Goal: Book appointment/travel/reservation

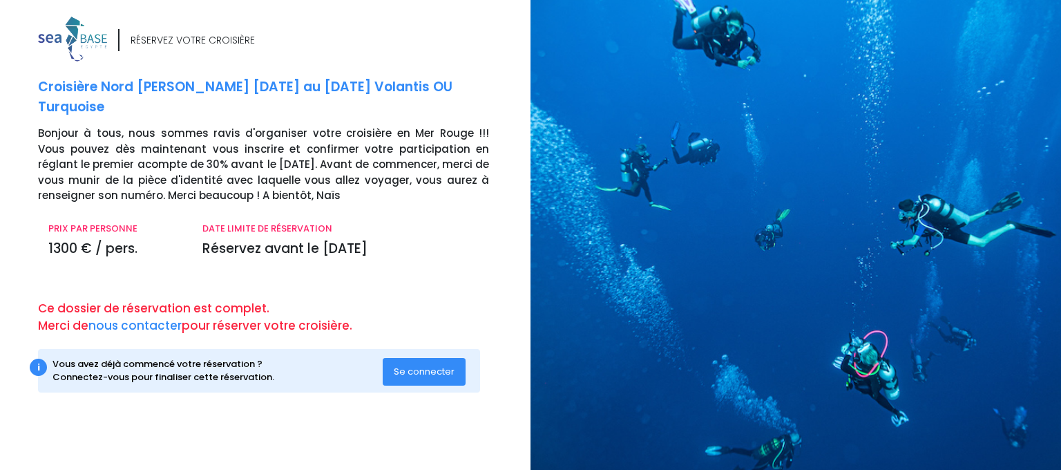
click at [410, 376] on span "Se connecter" at bounding box center [424, 371] width 61 height 13
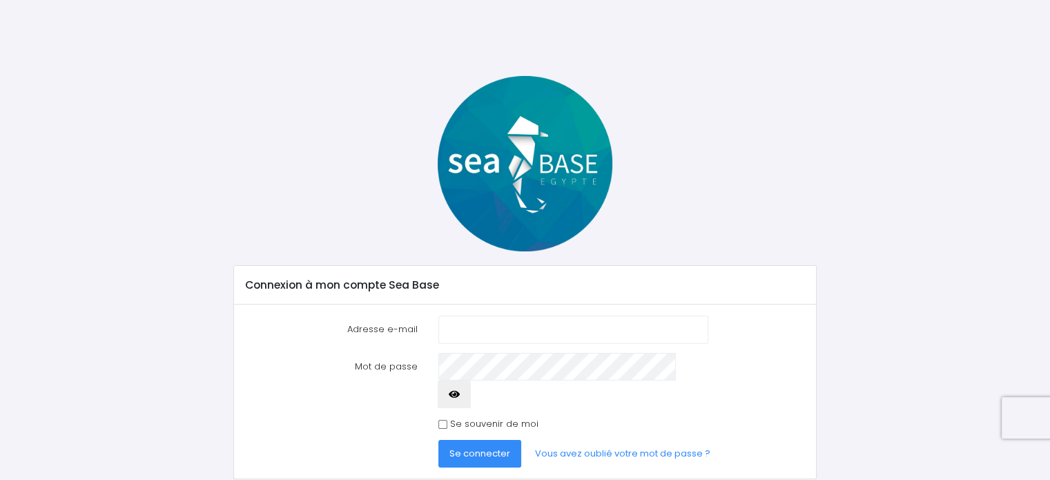
type input "[EMAIL_ADDRESS][DOMAIN_NAME]"
click at [441, 417] on div "Se souvenir de moi" at bounding box center [572, 424] width 269 height 14
click at [444, 420] on input "Se souvenir de moi" at bounding box center [442, 424] width 9 height 9
checkbox input "true"
click at [481, 447] on span "Se connecter" at bounding box center [479, 453] width 61 height 13
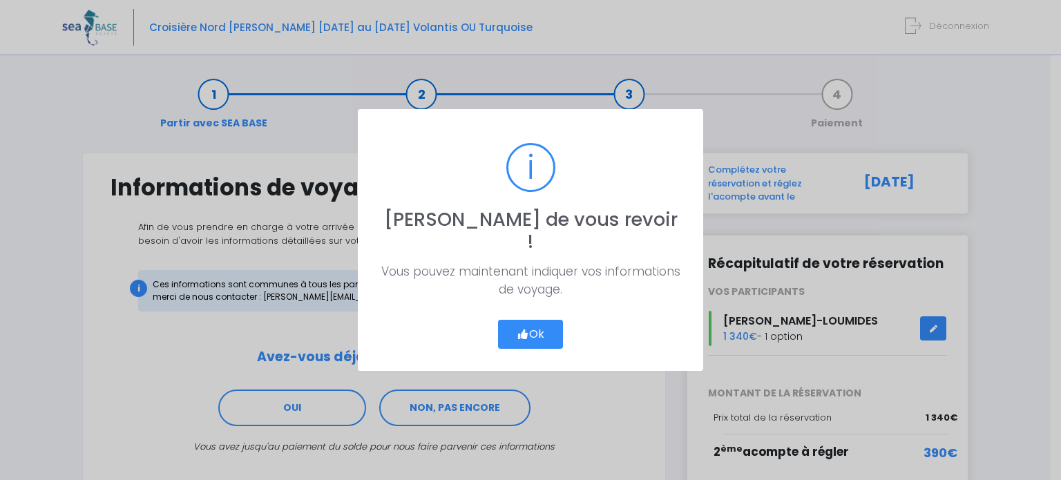
click at [530, 325] on button "Ok" at bounding box center [530, 334] width 65 height 29
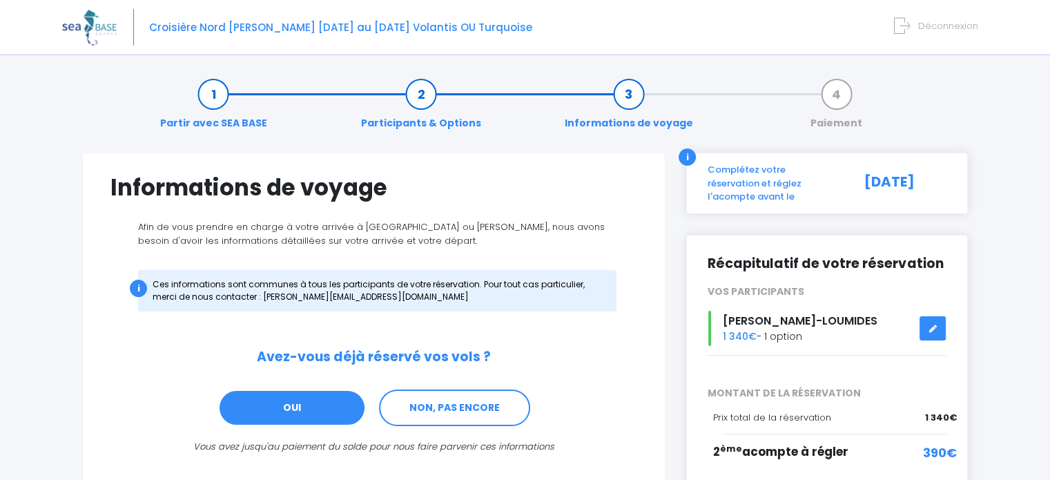
click at [318, 405] on link "OUI" at bounding box center [292, 407] width 148 height 37
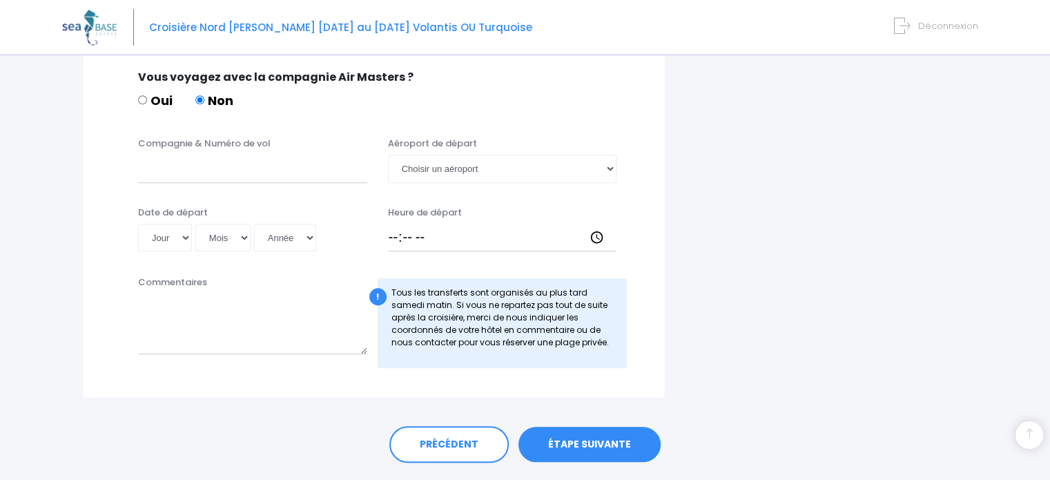
scroll to position [873, 0]
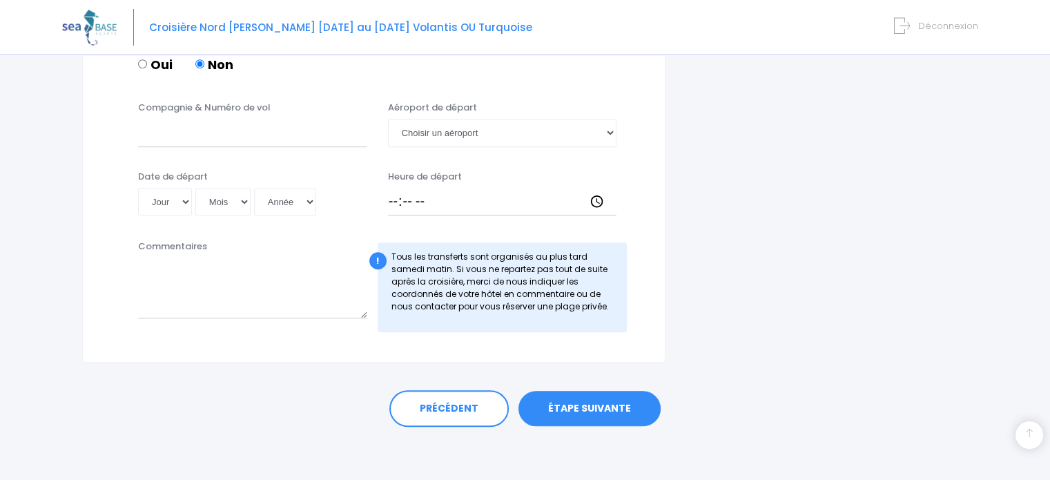
click at [589, 405] on link "ÉTAPE SUIVANTE" at bounding box center [590, 409] width 142 height 36
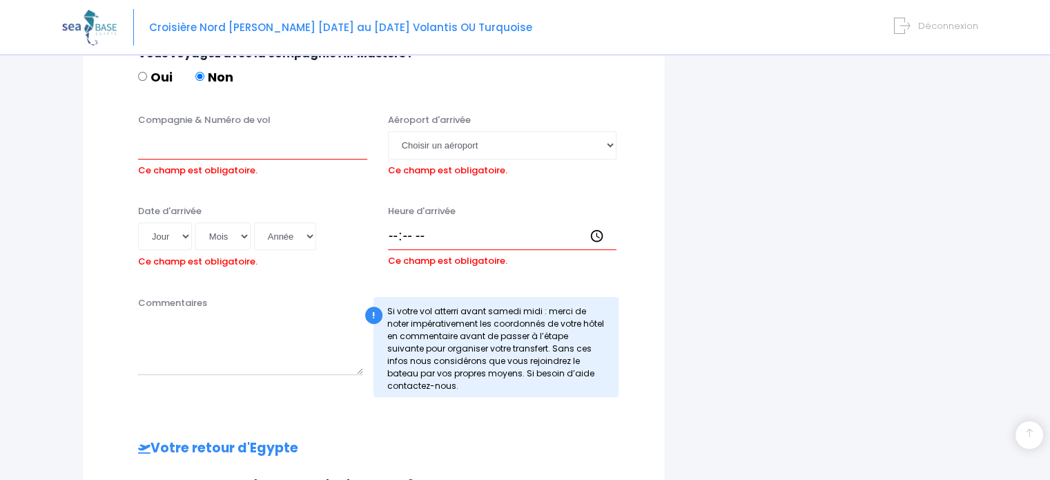
scroll to position [467, 0]
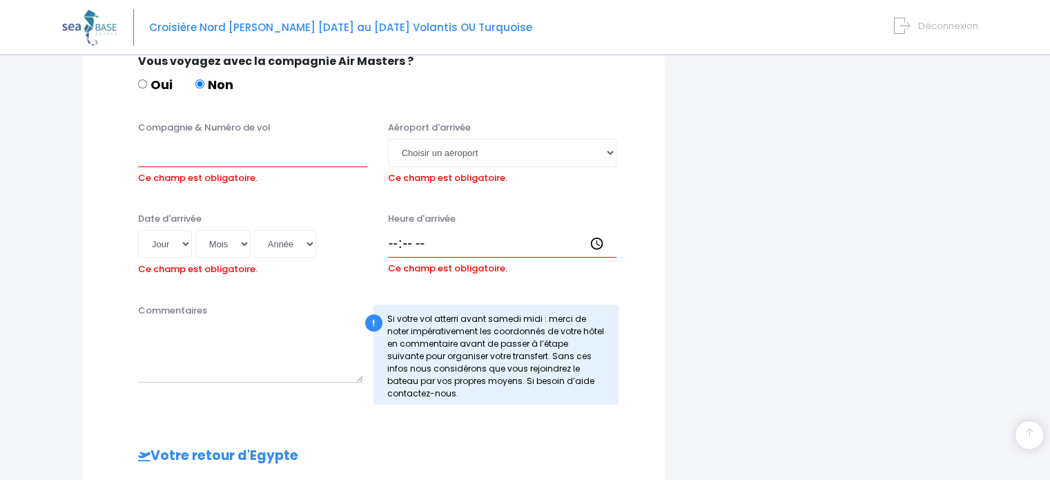
click at [142, 85] on input "Oui" at bounding box center [142, 83] width 9 height 9
radio input "true"
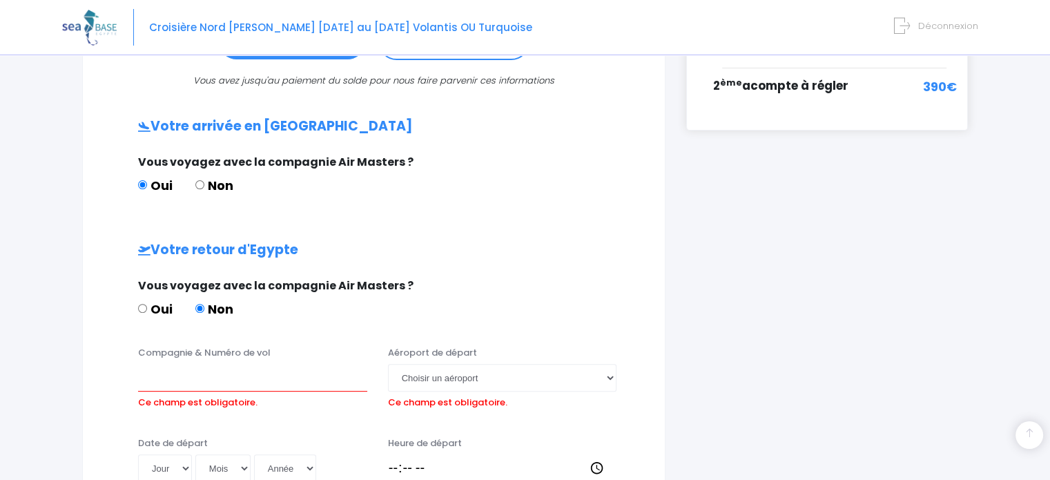
scroll to position [363, 0]
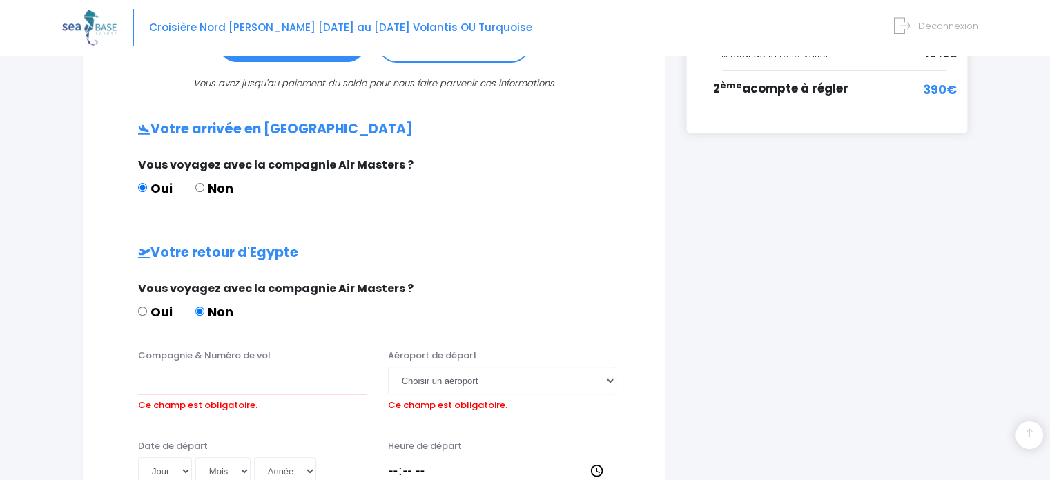
click at [200, 186] on input "Non" at bounding box center [199, 187] width 9 height 9
radio input "true"
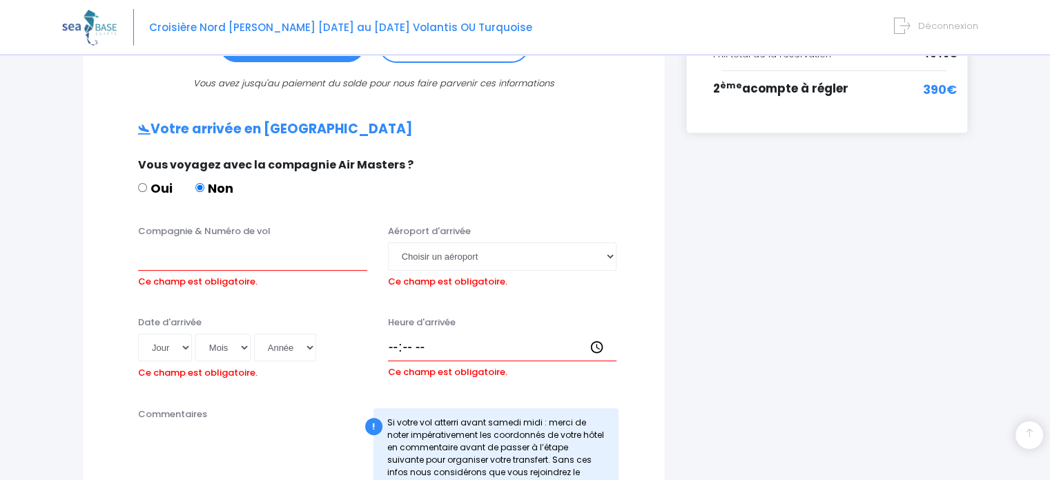
click at [139, 183] on input "Oui" at bounding box center [142, 187] width 9 height 9
radio input "true"
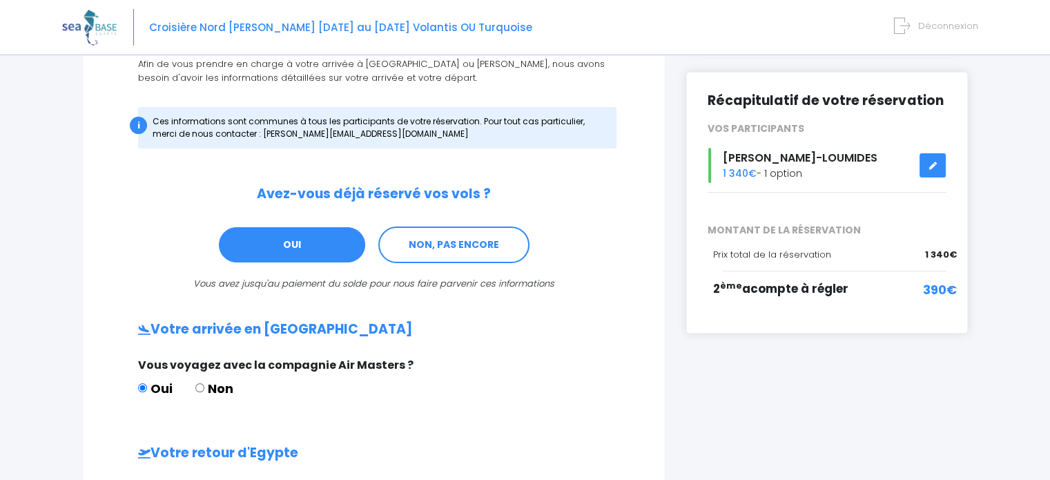
scroll to position [160, 0]
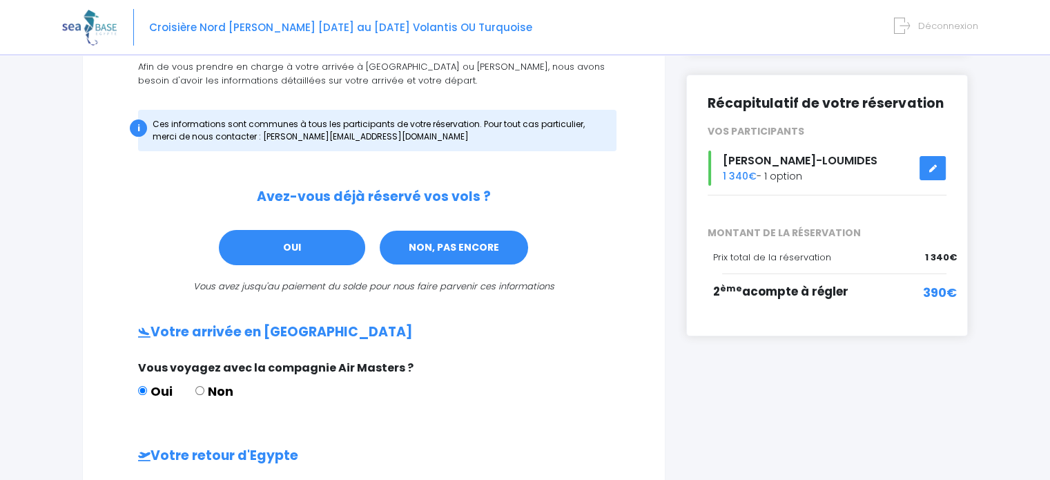
click at [426, 249] on link "NON, PAS ENCORE" at bounding box center [453, 247] width 151 height 37
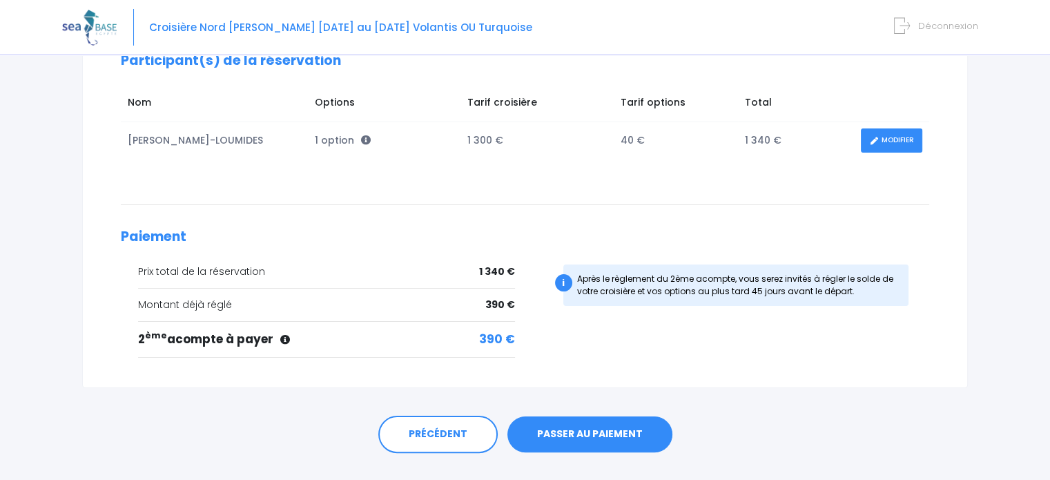
scroll to position [223, 0]
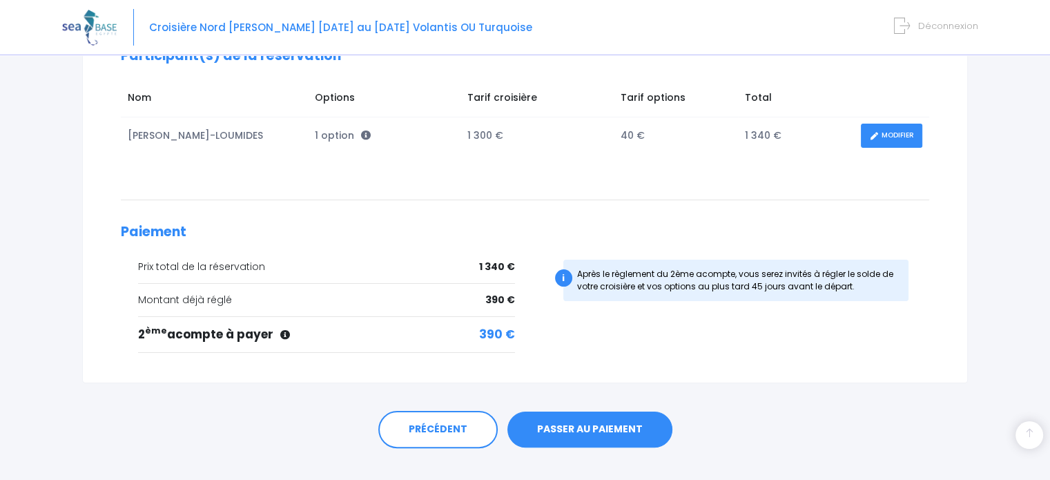
click at [568, 426] on link "PASSER AU PAIEMENT" at bounding box center [589, 430] width 165 height 36
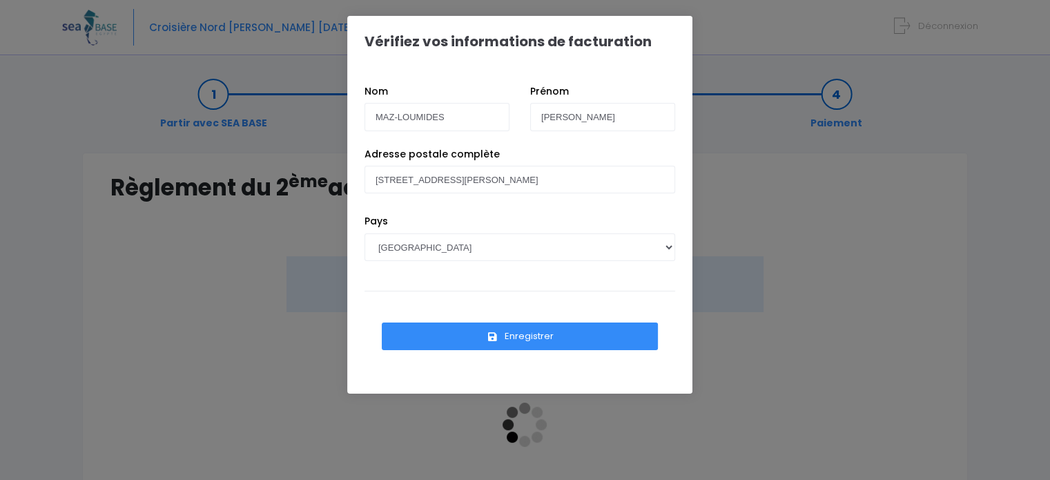
click at [542, 329] on button "Enregistrer" at bounding box center [520, 336] width 276 height 28
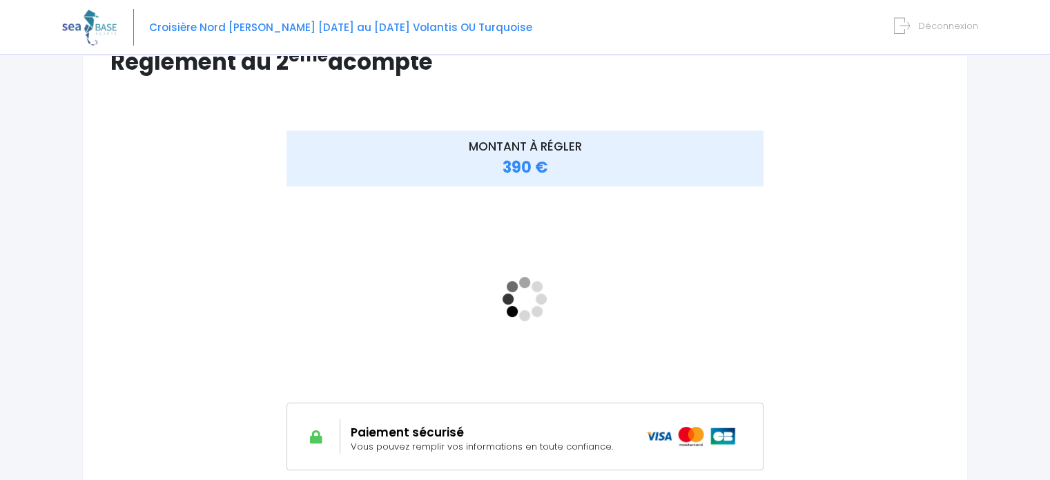
scroll to position [135, 0]
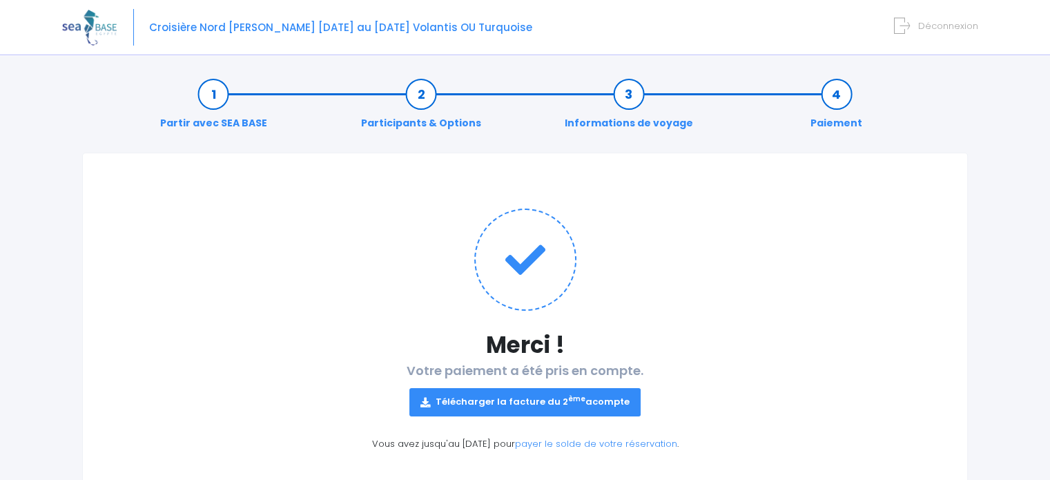
click at [523, 401] on link "Télécharger la facture du 2 ème acompte" at bounding box center [524, 402] width 231 height 28
